Goal: Task Accomplishment & Management: Complete application form

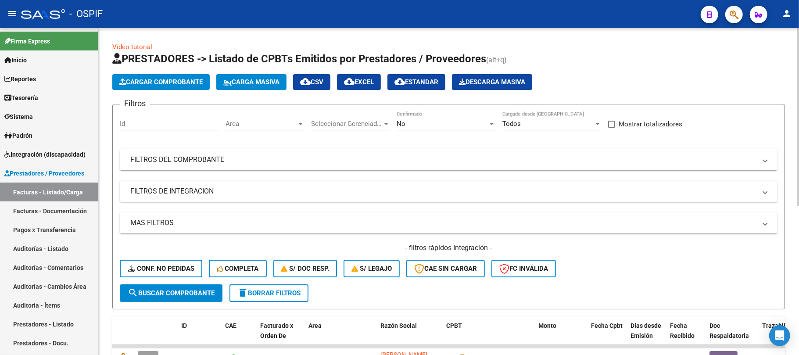
click at [408, 169] on mat-expansion-panel-header "FILTROS DEL COMPROBANTE" at bounding box center [449, 159] width 658 height 21
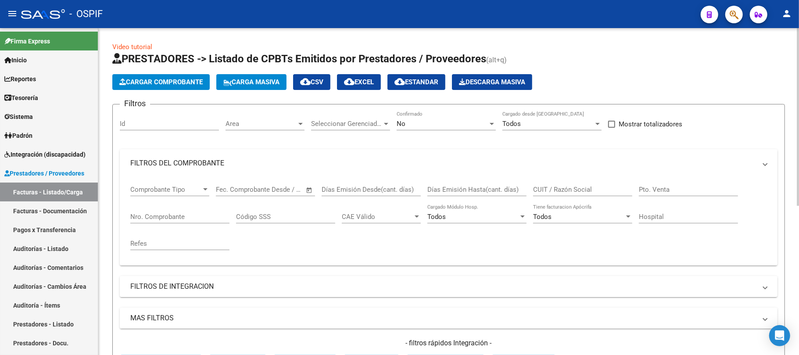
click at [426, 119] on div "No Confirmado" at bounding box center [446, 120] width 99 height 19
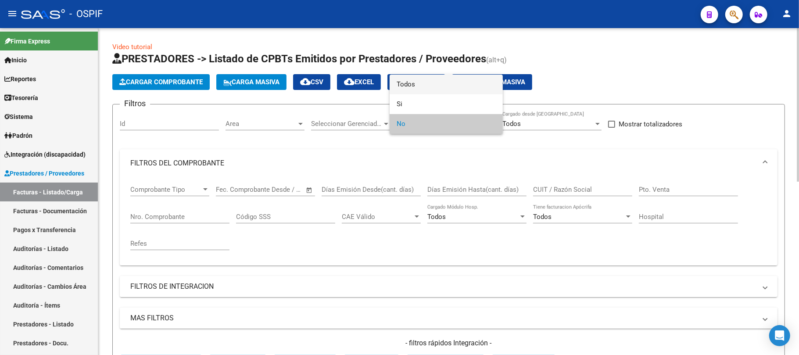
click at [422, 77] on span "Todos" at bounding box center [446, 85] width 99 height 20
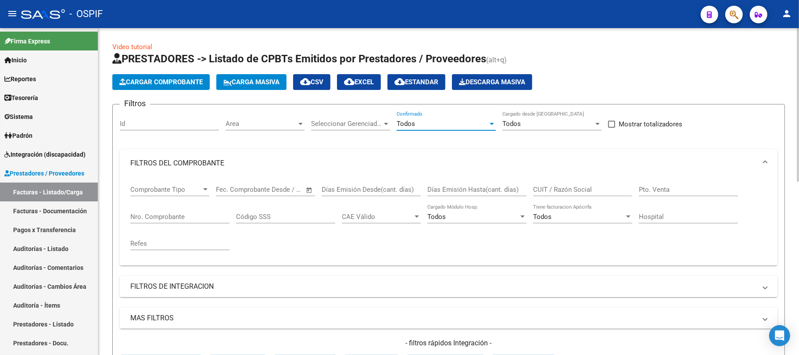
click at [208, 222] on div "Nro. Comprobante" at bounding box center [179, 214] width 99 height 19
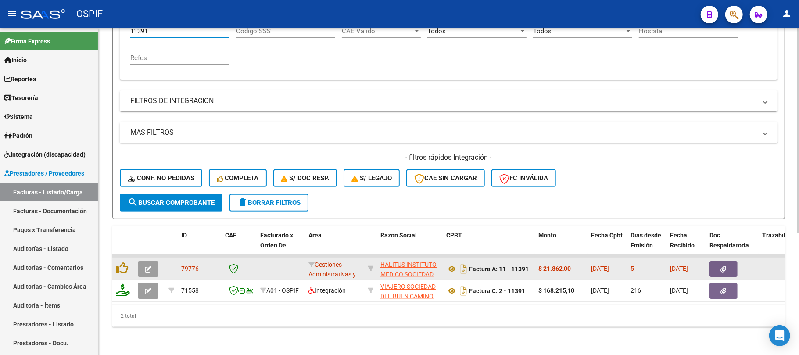
type input "11391"
click at [144, 261] on button "button" at bounding box center [148, 269] width 21 height 16
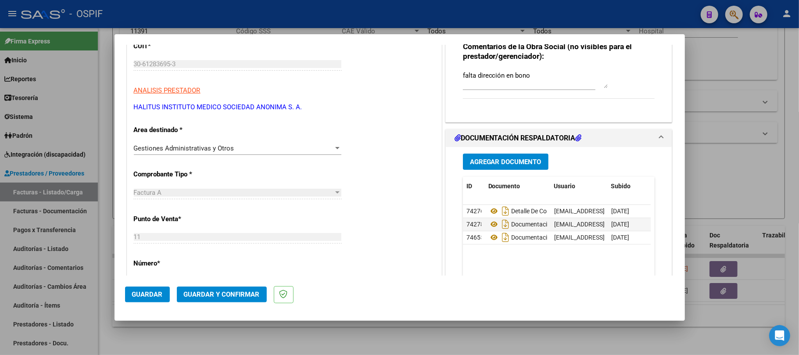
scroll to position [0, 0]
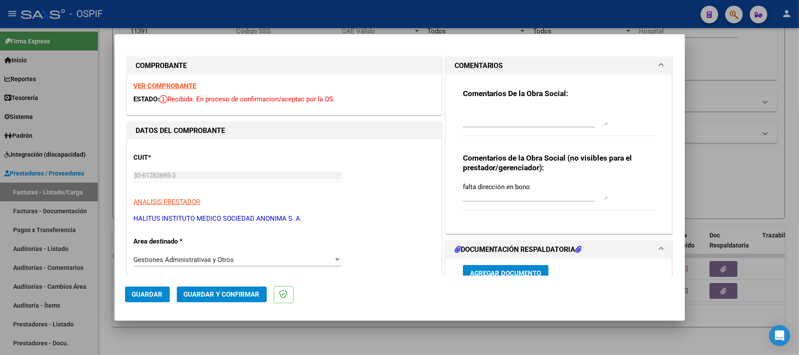
click at [202, 294] on span "Guardar y Confirmar" at bounding box center [222, 295] width 76 height 8
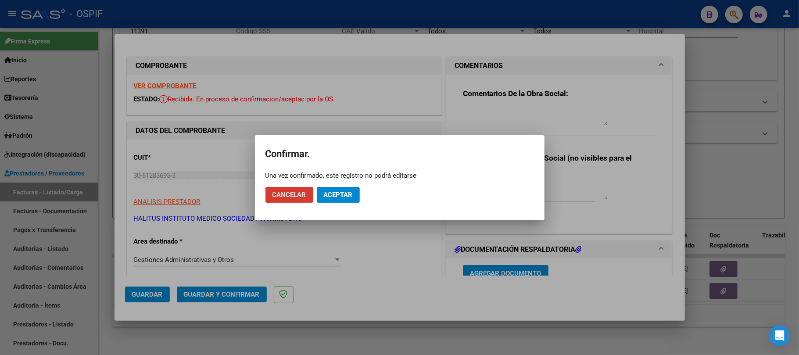
click at [336, 201] on button "Aceptar" at bounding box center [338, 195] width 43 height 16
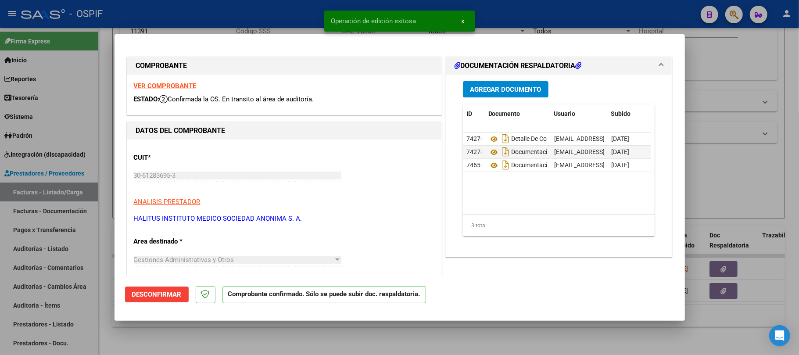
click at [313, 341] on div at bounding box center [399, 177] width 799 height 355
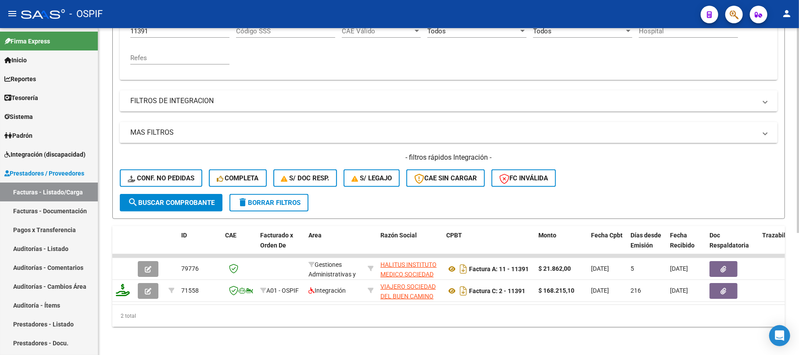
click at [255, 199] on span "delete Borrar Filtros" at bounding box center [268, 203] width 63 height 8
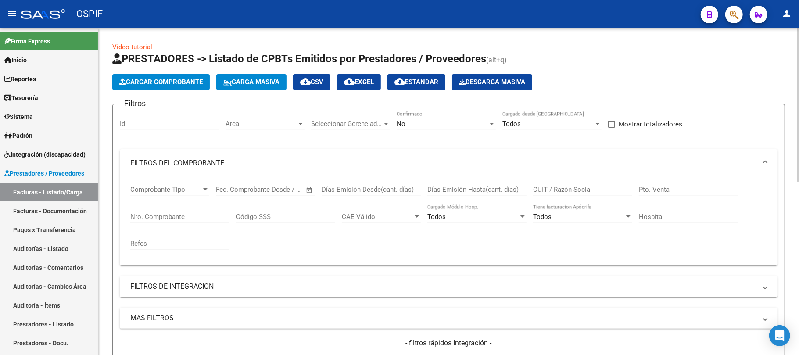
click at [466, 125] on div "No" at bounding box center [442, 124] width 91 height 8
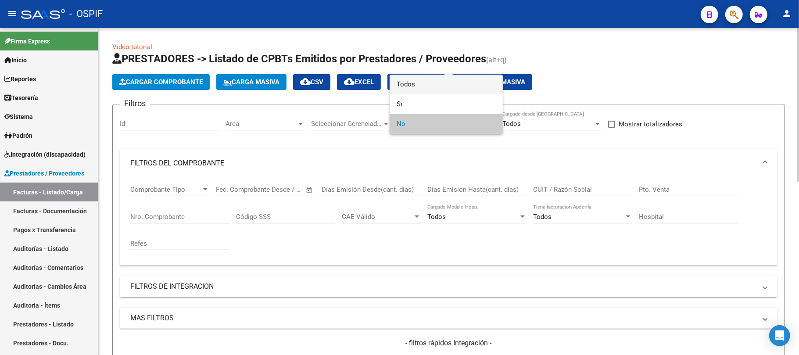
click at [448, 84] on span "Todos" at bounding box center [446, 85] width 99 height 20
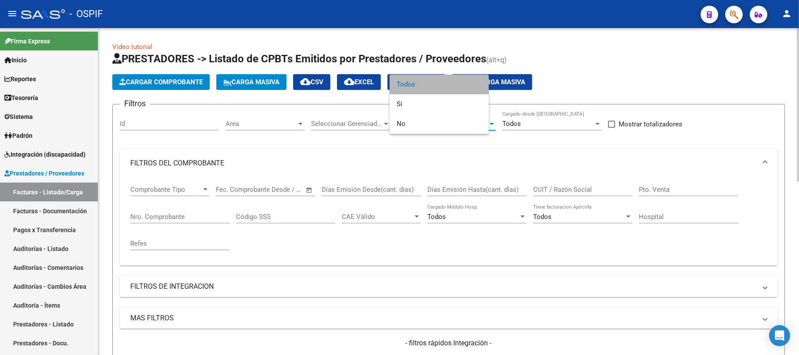
click at [601, 191] on input "CUIT / Razón Social" at bounding box center [582, 190] width 99 height 8
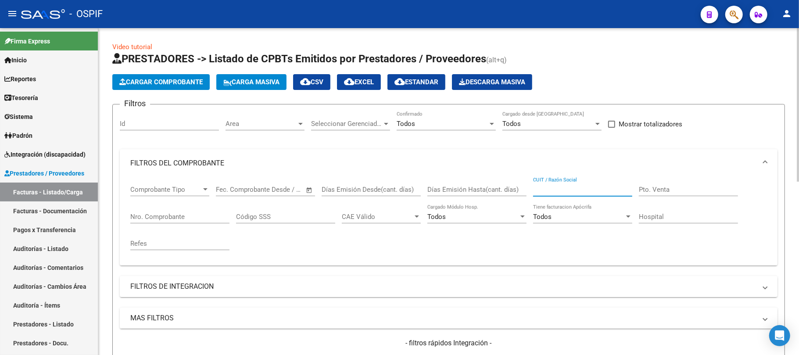
click at [601, 190] on input "CUIT / Razón Social" at bounding box center [582, 190] width 99 height 8
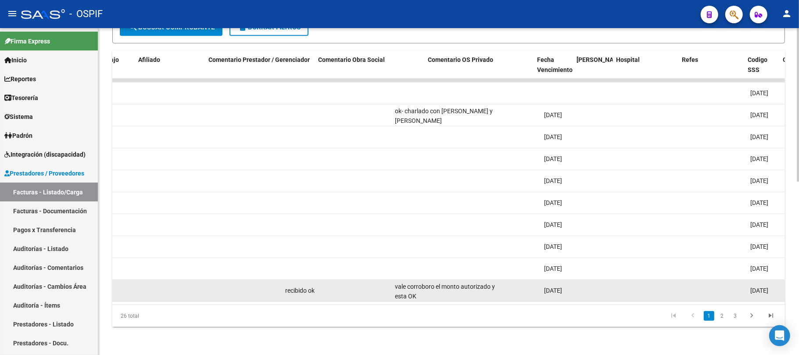
scroll to position [0, 109]
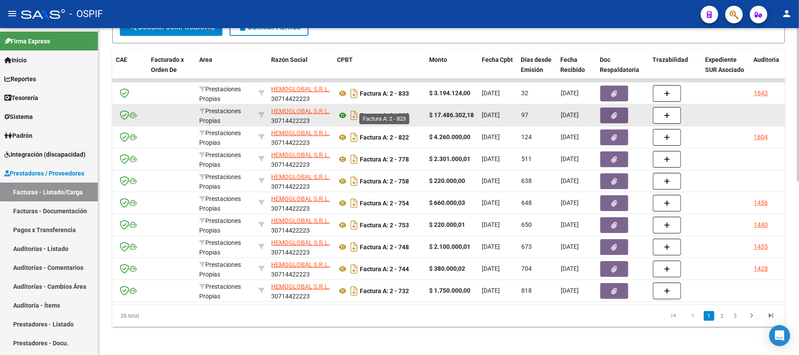
type input "hemoglo"
click at [614, 112] on icon "button" at bounding box center [615, 115] width 6 height 7
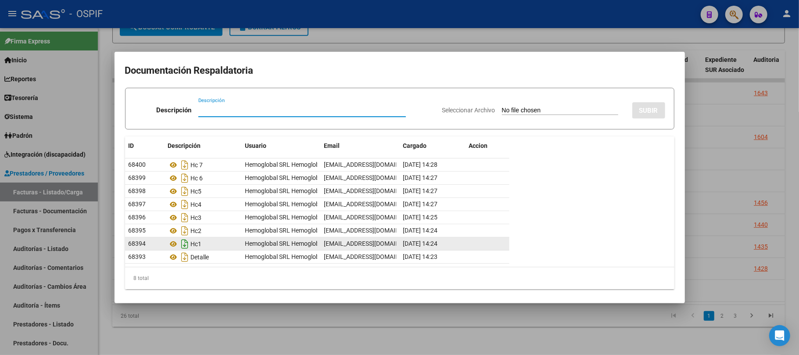
scroll to position [4, 0]
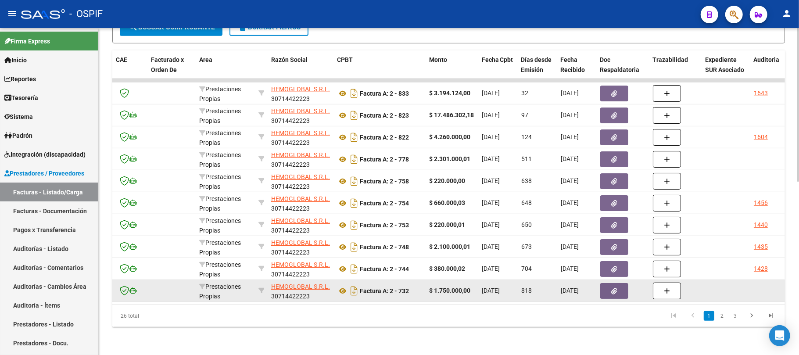
click at [410, 326] on div "26 total 1 2 3" at bounding box center [448, 316] width 673 height 22
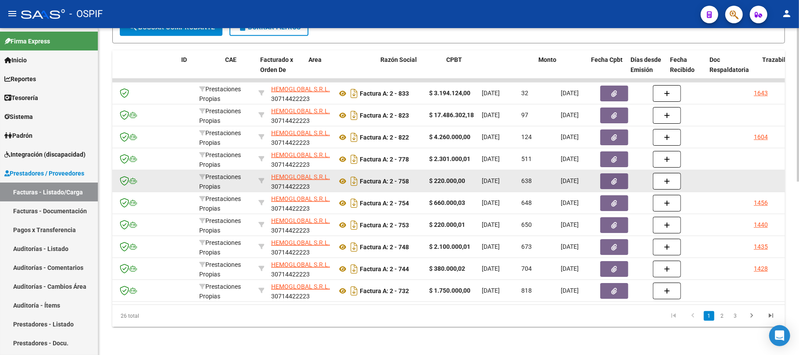
scroll to position [0, 0]
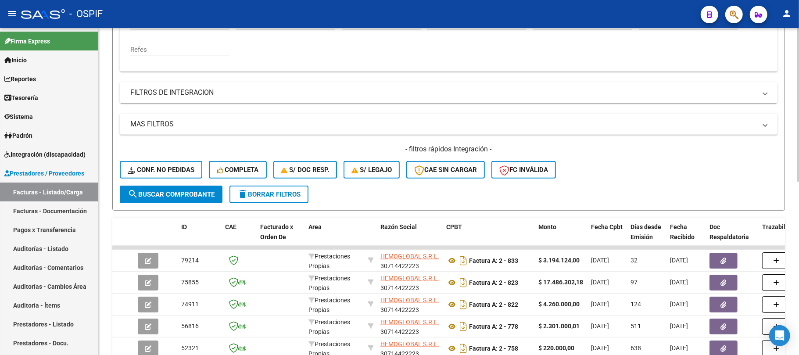
click at [251, 193] on span "delete Borrar Filtros" at bounding box center [268, 194] width 63 height 8
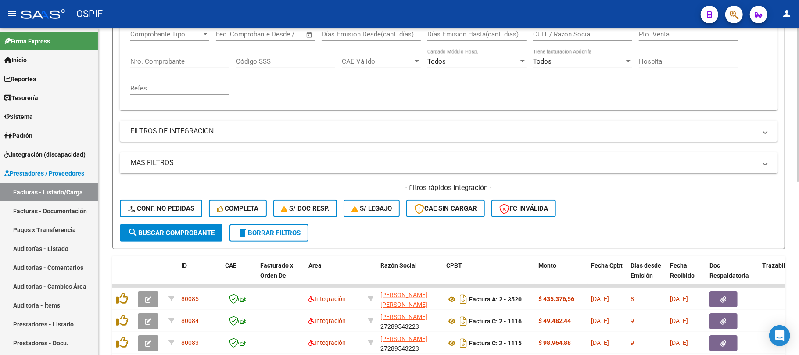
scroll to position [194, 0]
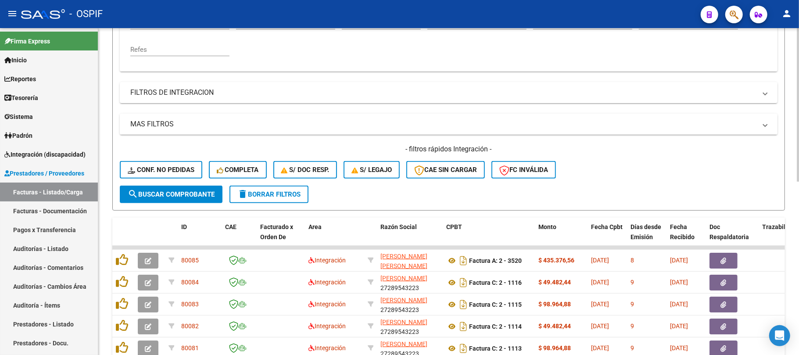
click at [234, 194] on button "delete Borrar Filtros" at bounding box center [269, 195] width 79 height 18
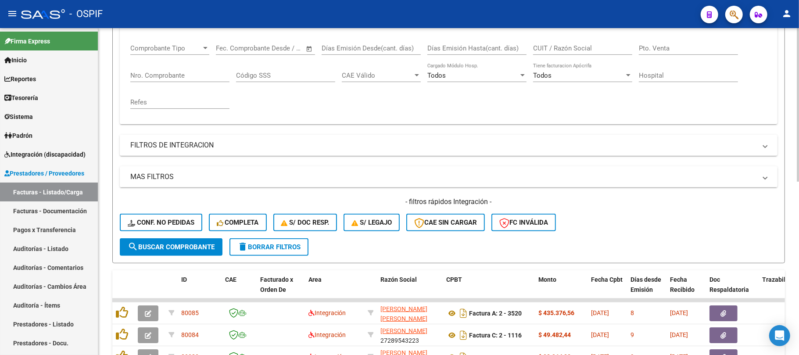
scroll to position [77, 0]
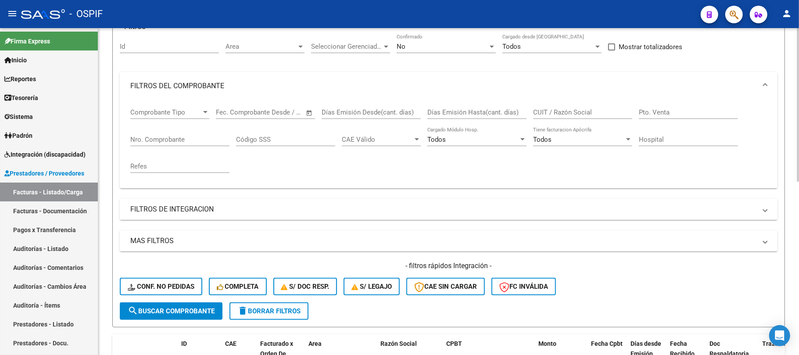
click at [209, 211] on mat-panel-title "FILTROS DE INTEGRACION" at bounding box center [443, 210] width 626 height 10
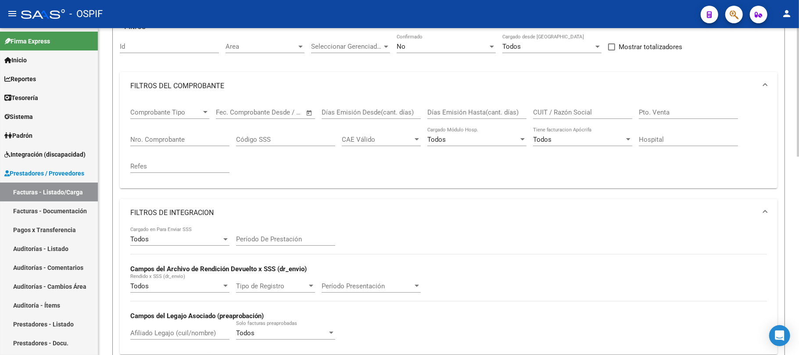
click at [290, 234] on div "Período De Prestación" at bounding box center [285, 236] width 99 height 19
type input "202508"
click at [317, 214] on mat-panel-title "FILTROS DE INTEGRACION" at bounding box center [443, 213] width 626 height 10
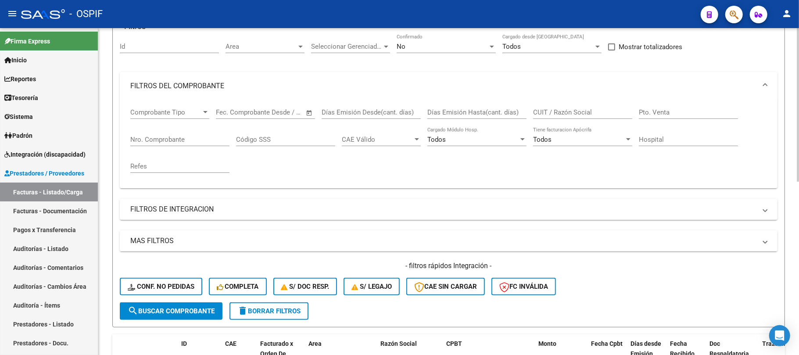
click at [205, 88] on mat-panel-title "FILTROS DEL COMPROBANTE" at bounding box center [443, 86] width 626 height 10
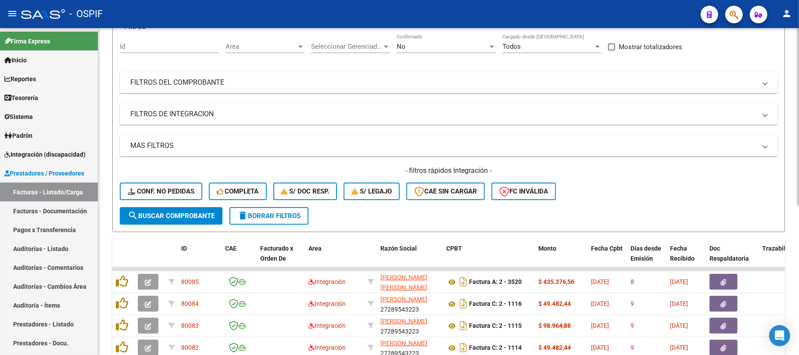
scroll to position [194, 0]
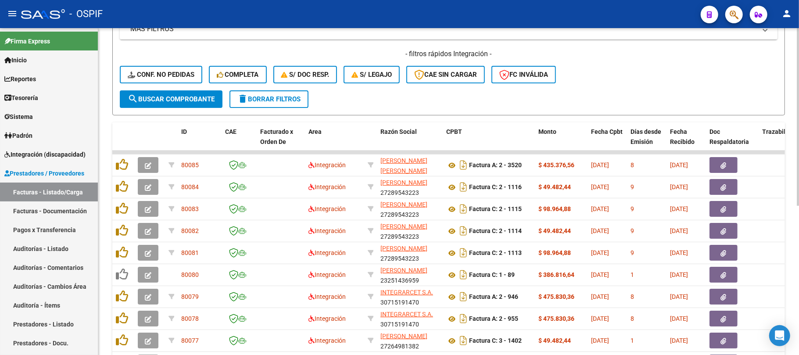
click at [204, 95] on span "search Buscar Comprobante" at bounding box center [171, 99] width 87 height 8
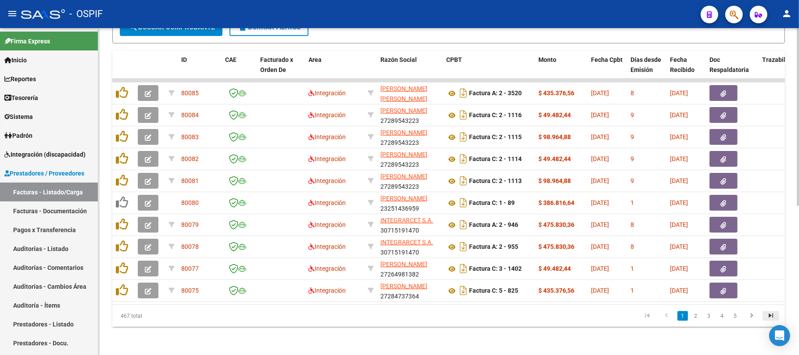
click at [775, 313] on icon "go to last page" at bounding box center [770, 317] width 11 height 11
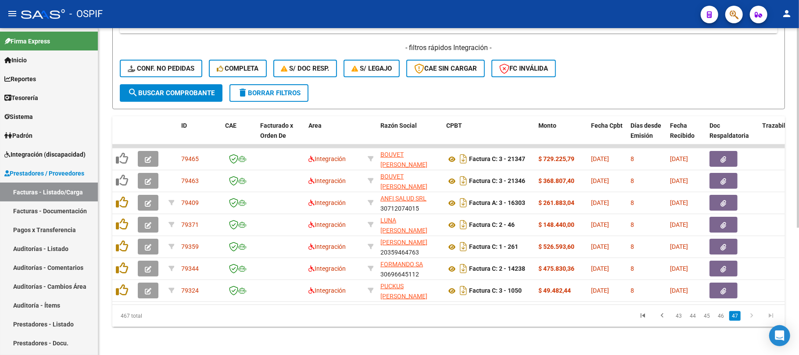
scroll to position [208, 0]
click at [681, 319] on link "43" at bounding box center [678, 316] width 11 height 10
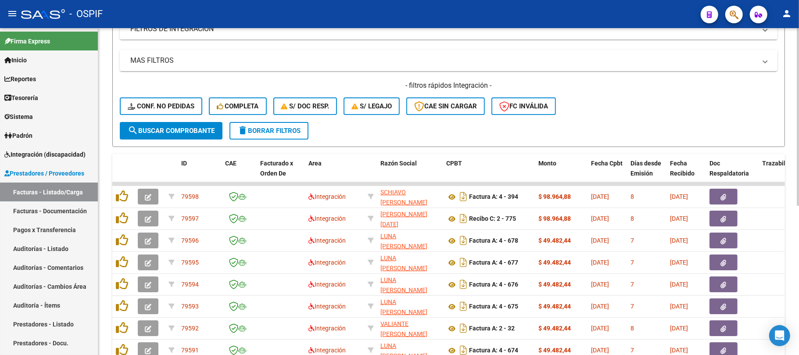
scroll to position [91, 0]
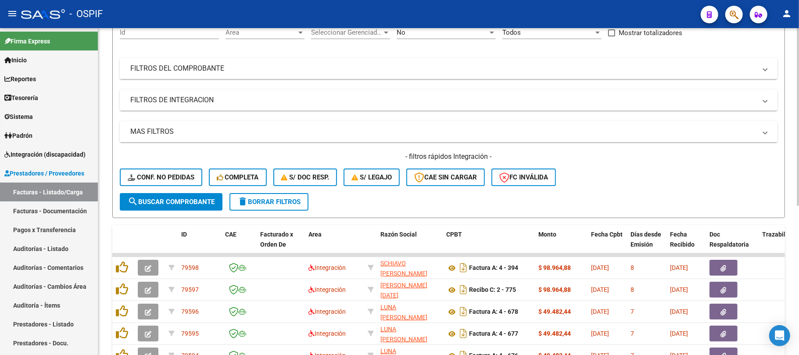
click at [185, 130] on mat-panel-title "MAS FILTROS" at bounding box center [443, 132] width 626 height 10
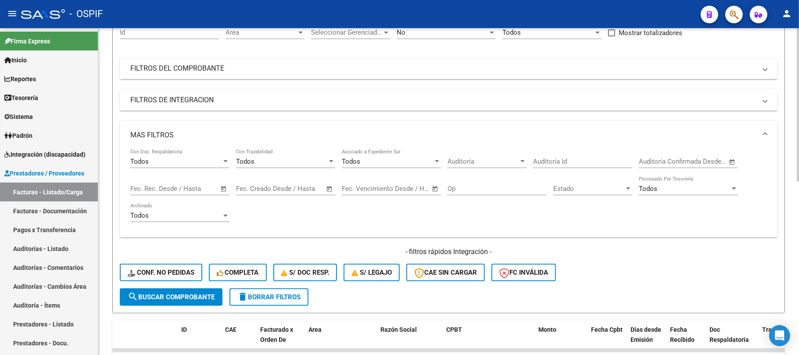
click at [163, 190] on input "text" at bounding box center [148, 189] width 36 height 8
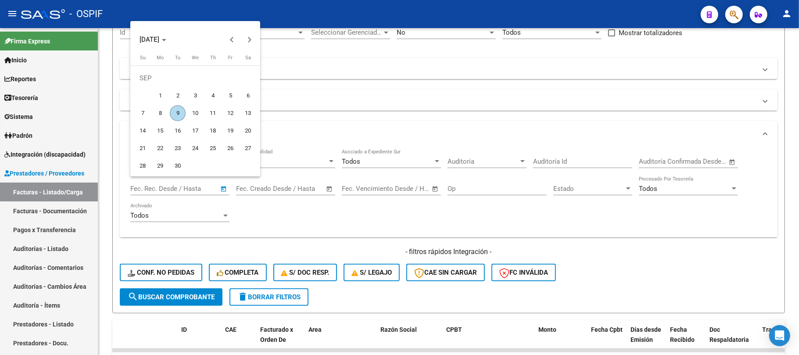
click at [158, 95] on span "1" at bounding box center [160, 96] width 16 height 16
type input "[DATE]"
click at [206, 97] on span "4" at bounding box center [213, 96] width 16 height 16
type input "[DATE]"
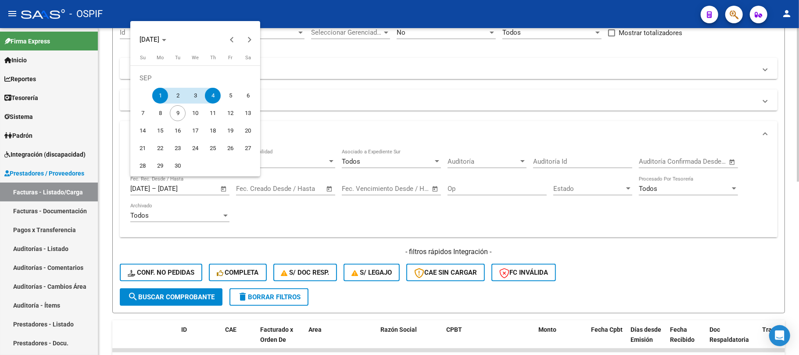
click at [186, 301] on button "search Buscar Comprobante" at bounding box center [171, 297] width 103 height 18
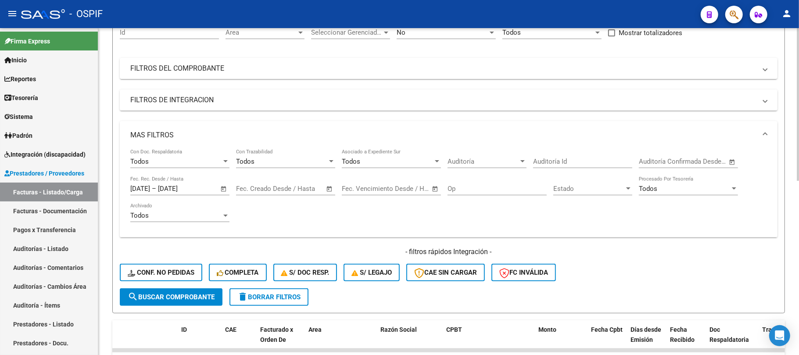
scroll to position [370, 0]
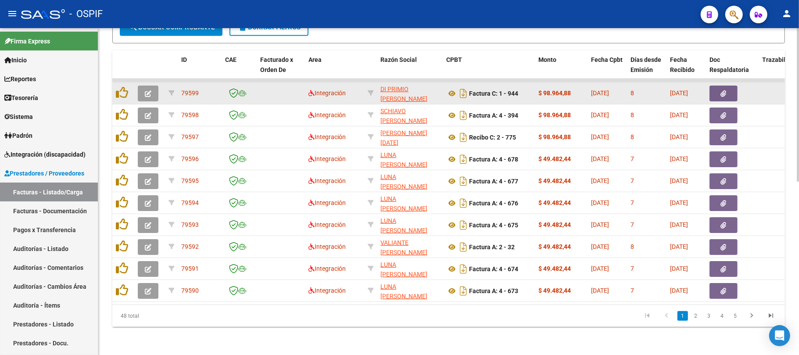
click at [150, 90] on icon "button" at bounding box center [148, 93] width 7 height 7
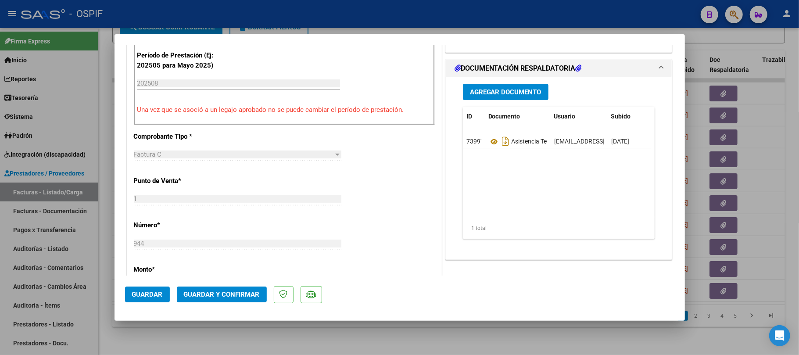
scroll to position [0, 0]
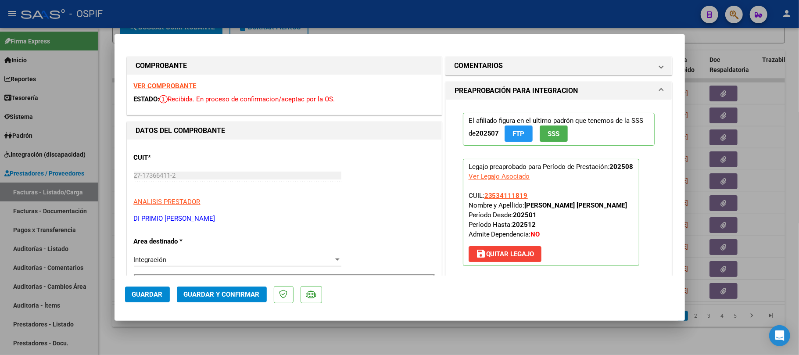
click at [225, 302] on button "Guardar y Confirmar" at bounding box center [222, 295] width 90 height 16
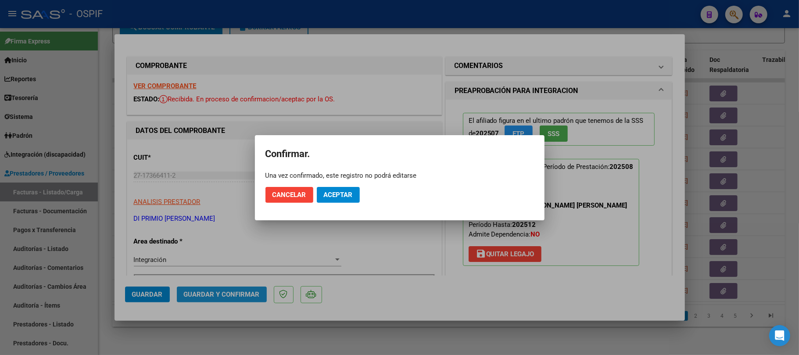
click at [345, 185] on mat-dialog-actions "Cancelar Aceptar" at bounding box center [400, 195] width 269 height 30
click at [343, 193] on span "Aceptar" at bounding box center [338, 195] width 29 height 8
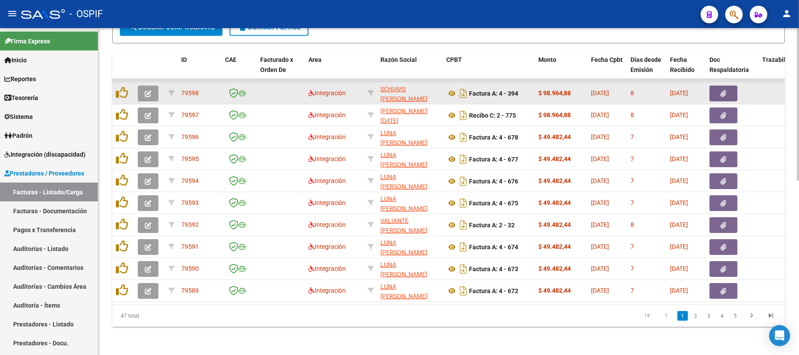
click at [147, 90] on icon "button" at bounding box center [148, 93] width 7 height 7
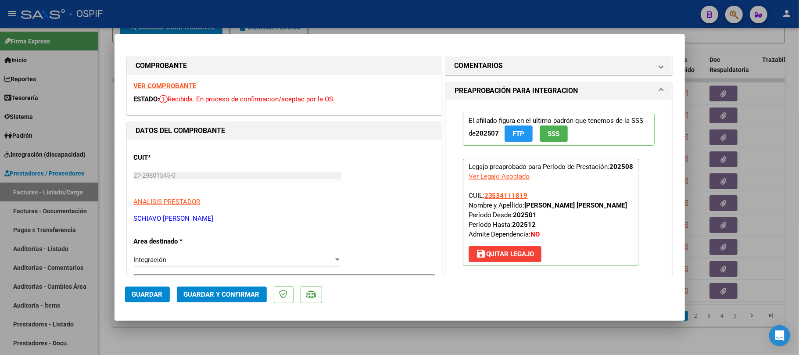
click at [205, 299] on button "Guardar y Confirmar" at bounding box center [222, 295] width 90 height 16
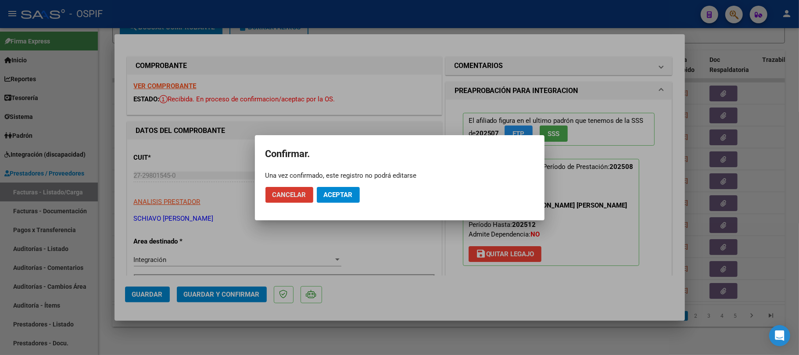
click at [334, 191] on span "Aceptar" at bounding box center [338, 195] width 29 height 8
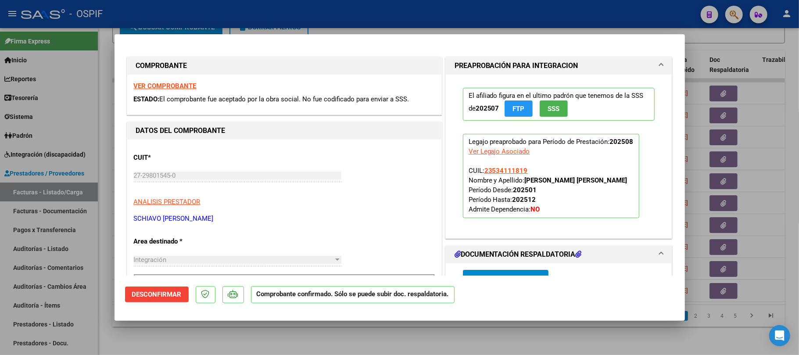
click at [411, 352] on div at bounding box center [399, 177] width 799 height 355
click at [421, 344] on div "Video tutorial PRESTADORES -> Listado de CPBTs Emitidos por Prestadores / Prove…" at bounding box center [448, 11] width 701 height 688
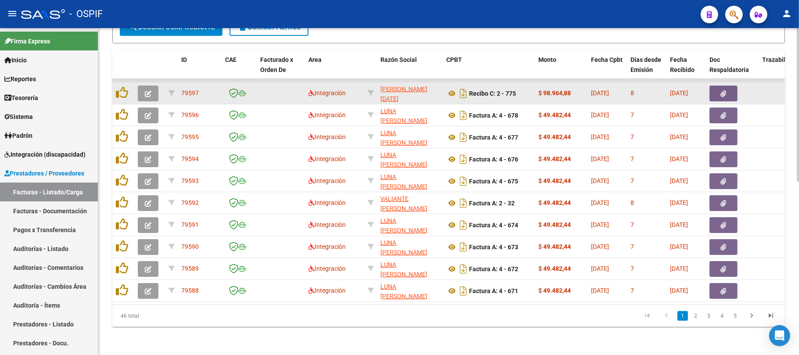
click at [151, 90] on icon "button" at bounding box center [148, 93] width 7 height 7
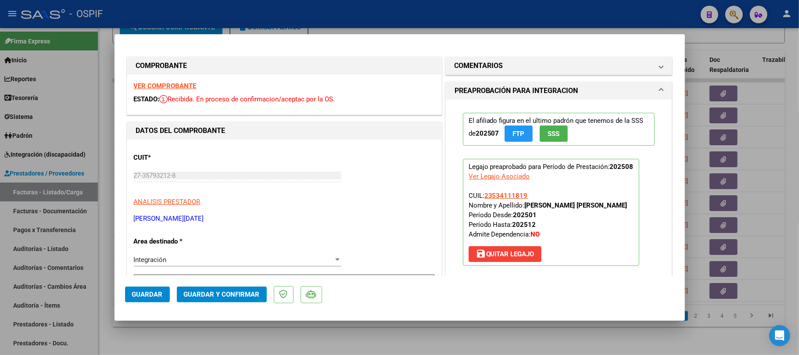
scroll to position [234, 0]
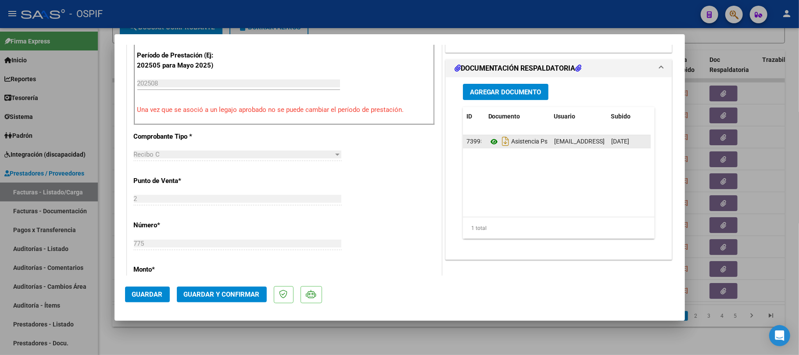
drag, startPoint x: 485, startPoint y: 154, endPoint x: 486, endPoint y: 149, distance: 5.3
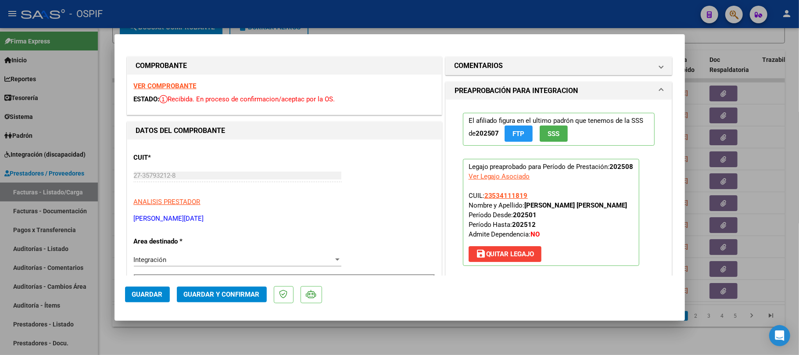
click at [213, 294] on span "Guardar y Confirmar" at bounding box center [222, 295] width 76 height 8
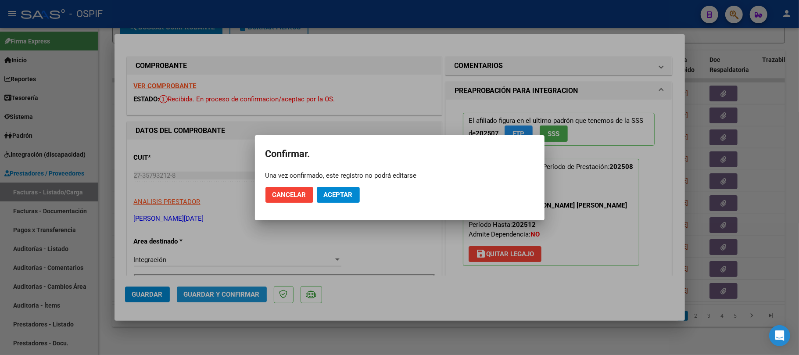
click at [333, 197] on span "Aceptar" at bounding box center [338, 195] width 29 height 8
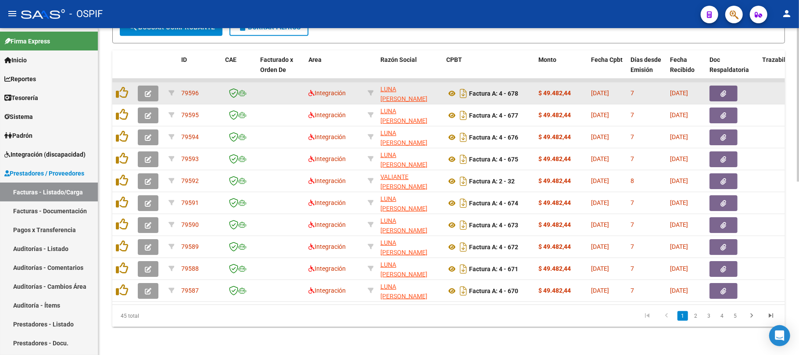
click at [152, 87] on button "button" at bounding box center [148, 94] width 21 height 16
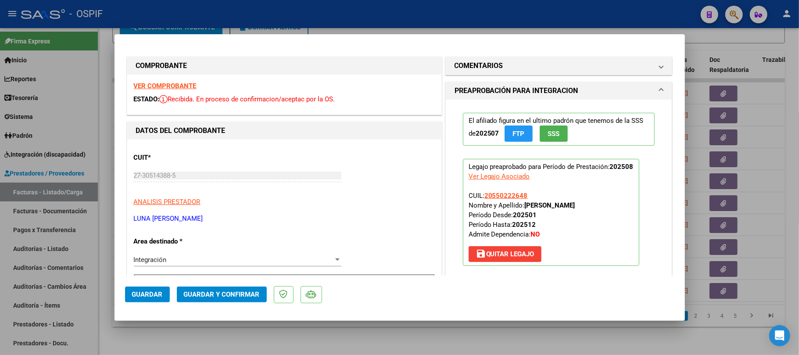
scroll to position [176, 0]
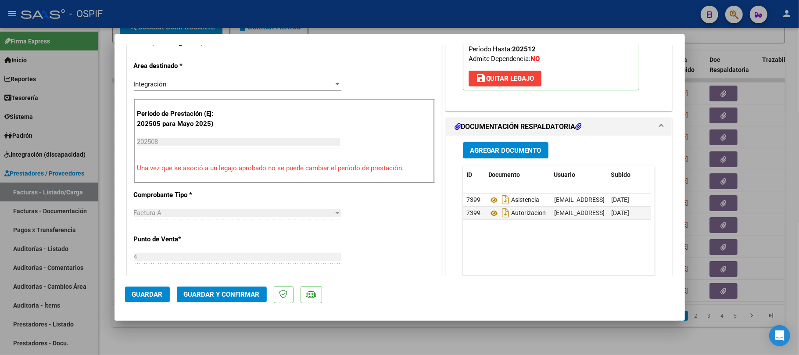
click at [197, 292] on span "Guardar y Confirmar" at bounding box center [222, 295] width 76 height 8
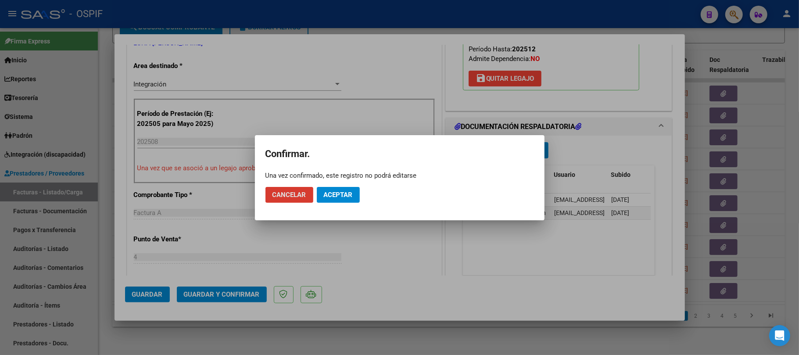
click at [346, 197] on span "Aceptar" at bounding box center [338, 195] width 29 height 8
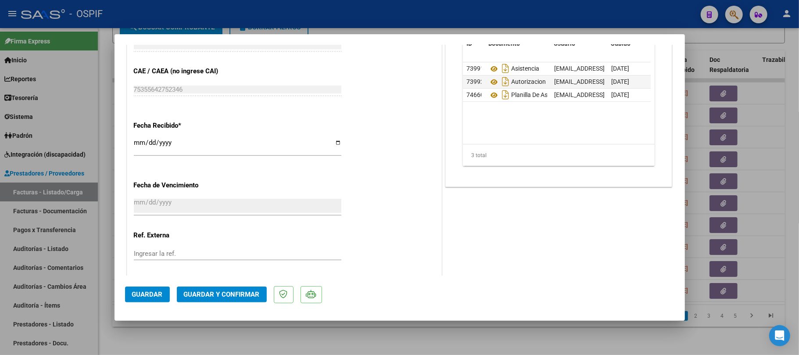
scroll to position [234, 0]
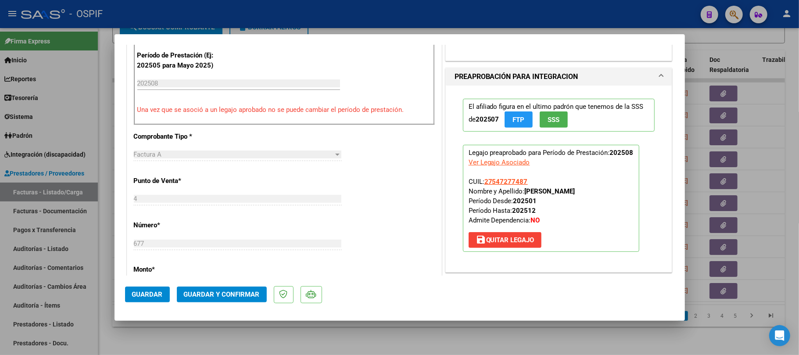
click at [245, 300] on button "Guardar y Confirmar" at bounding box center [222, 295] width 90 height 16
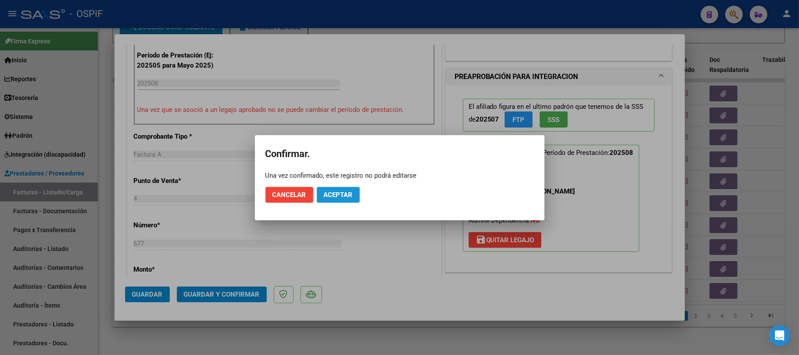
click at [345, 194] on span "Aceptar" at bounding box center [338, 195] width 29 height 8
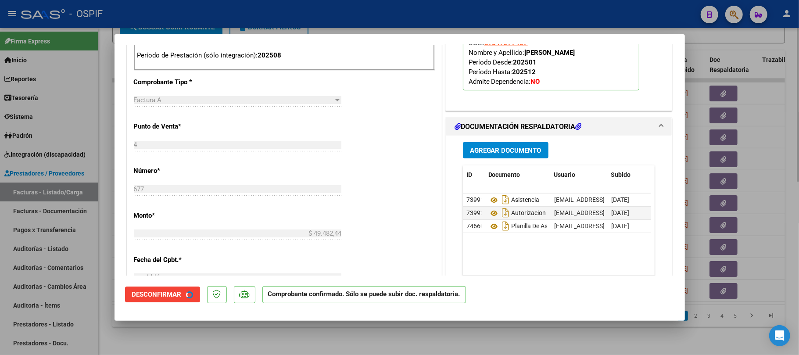
click at [355, 343] on div at bounding box center [399, 177] width 799 height 355
